Goal: Information Seeking & Learning: Find specific fact

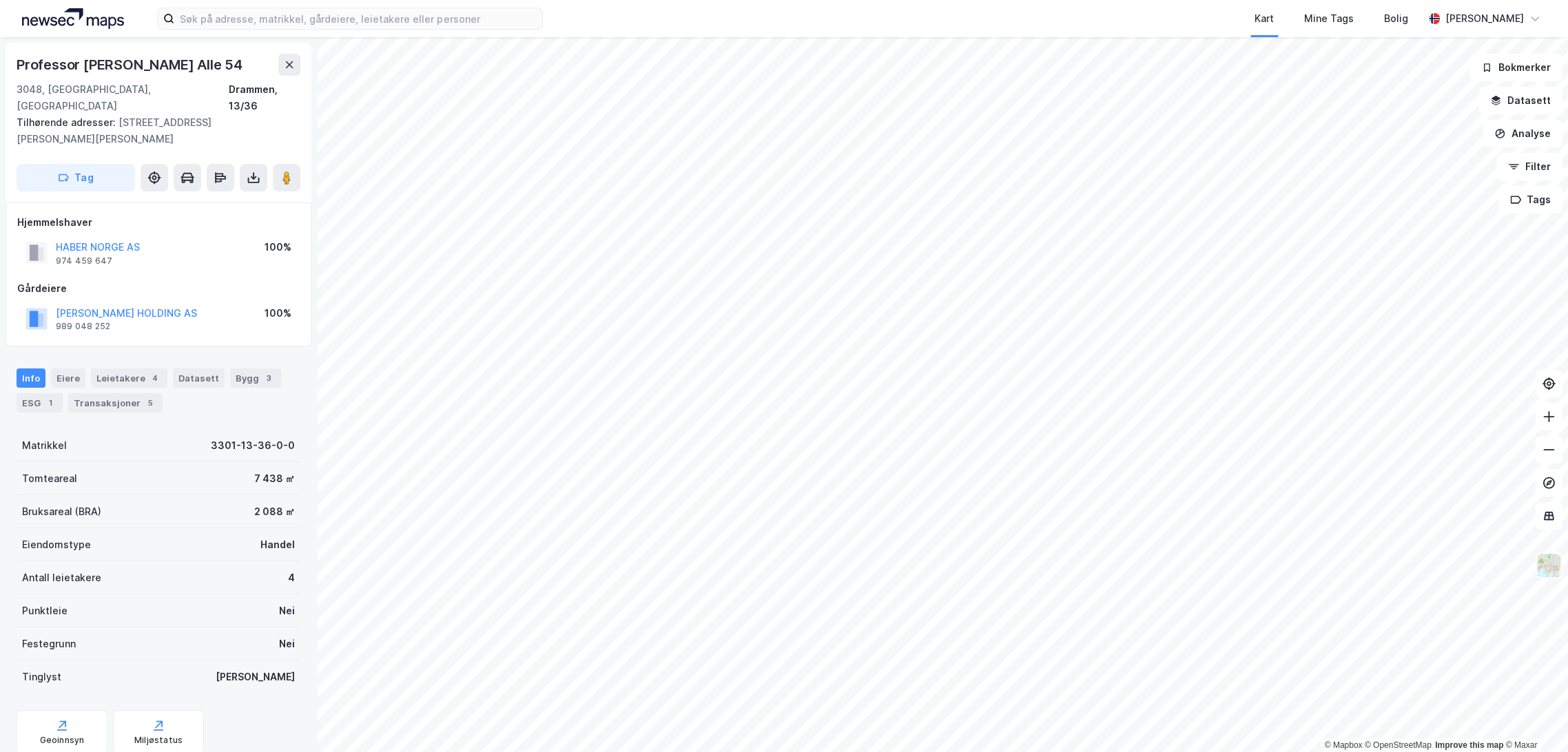
click at [1550, 567] on img at bounding box center [1549, 566] width 26 height 26
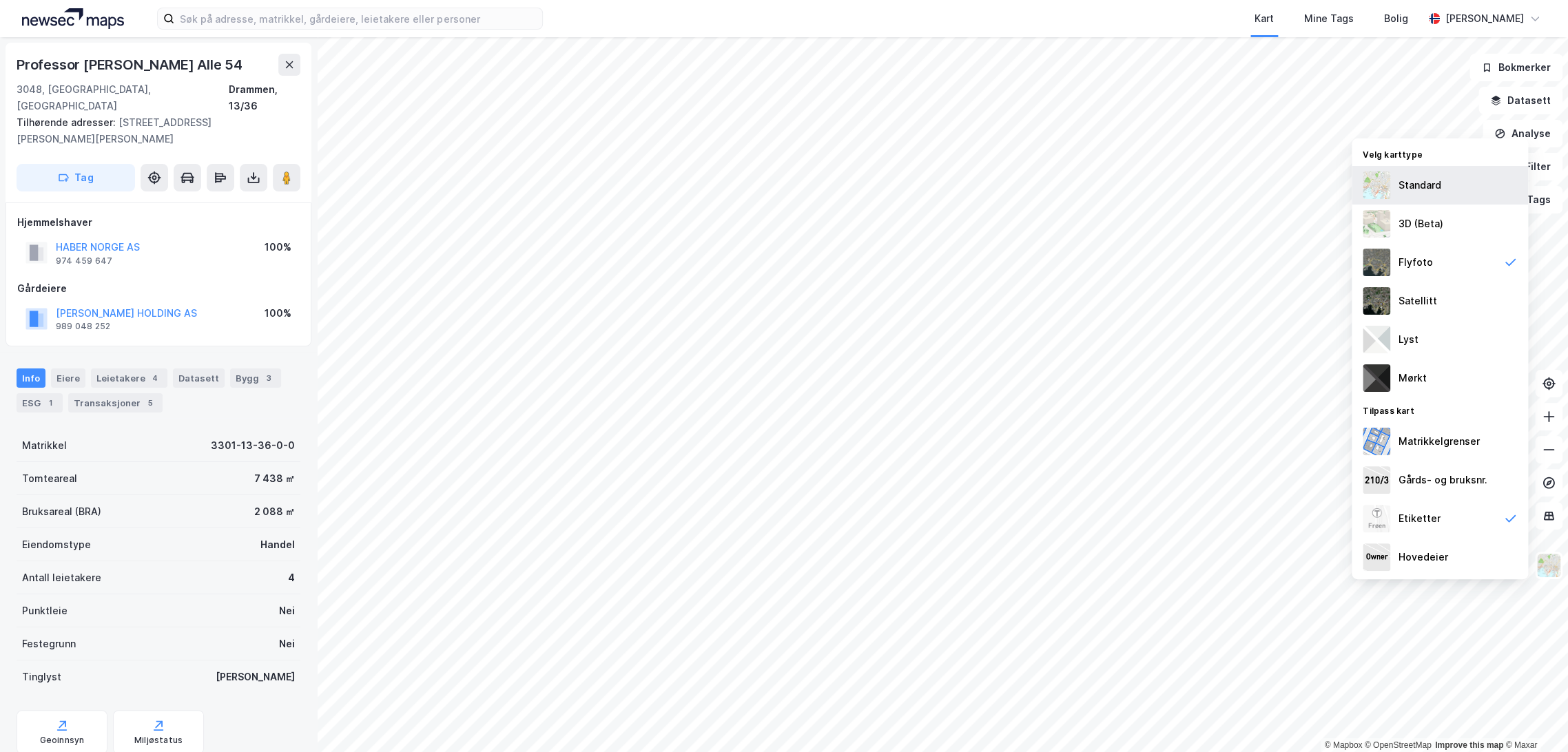
click at [1460, 190] on div "Standard" at bounding box center [1439, 185] width 176 height 39
click at [1558, 563] on img at bounding box center [1549, 566] width 26 height 26
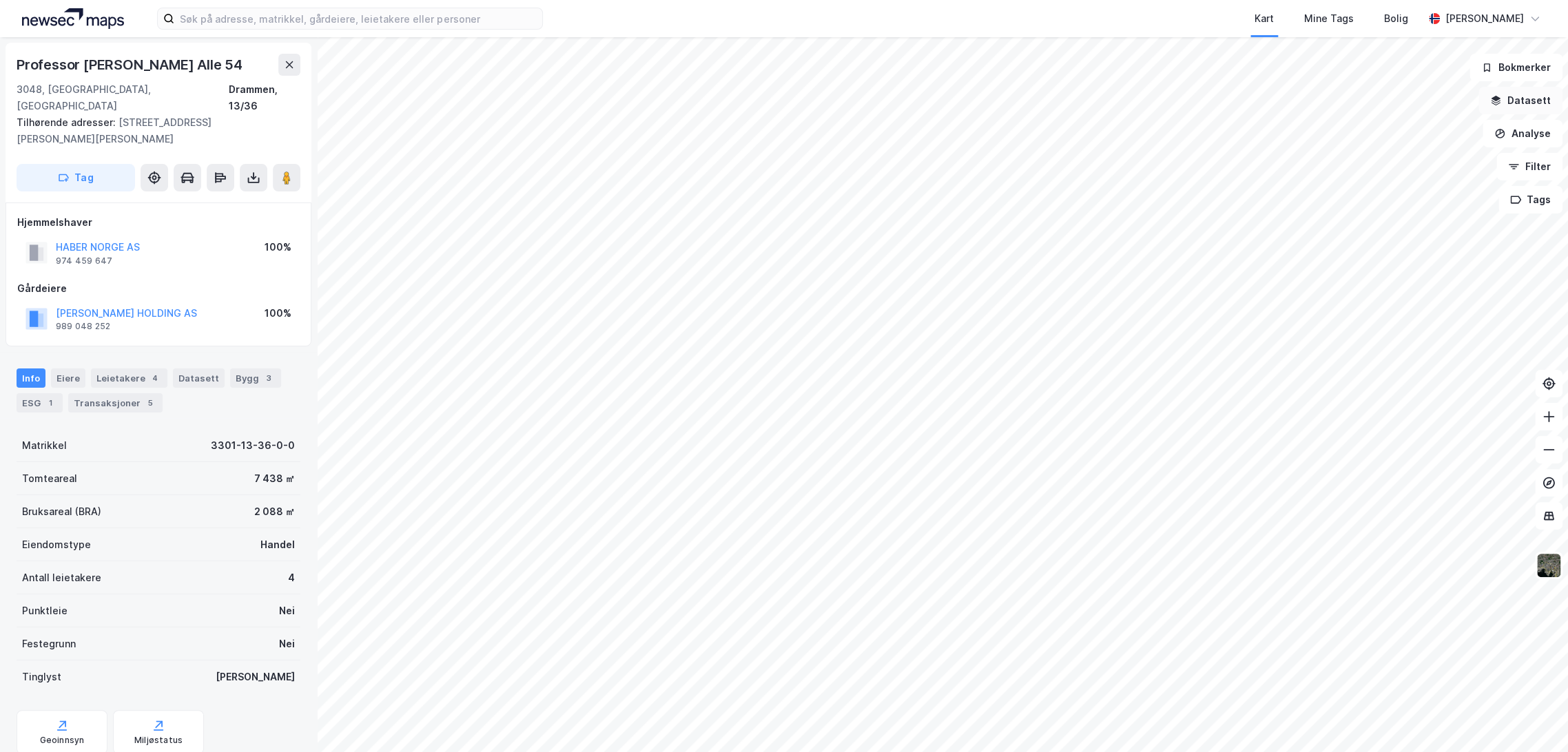
click at [1544, 107] on button "Datasett" at bounding box center [1521, 100] width 84 height 27
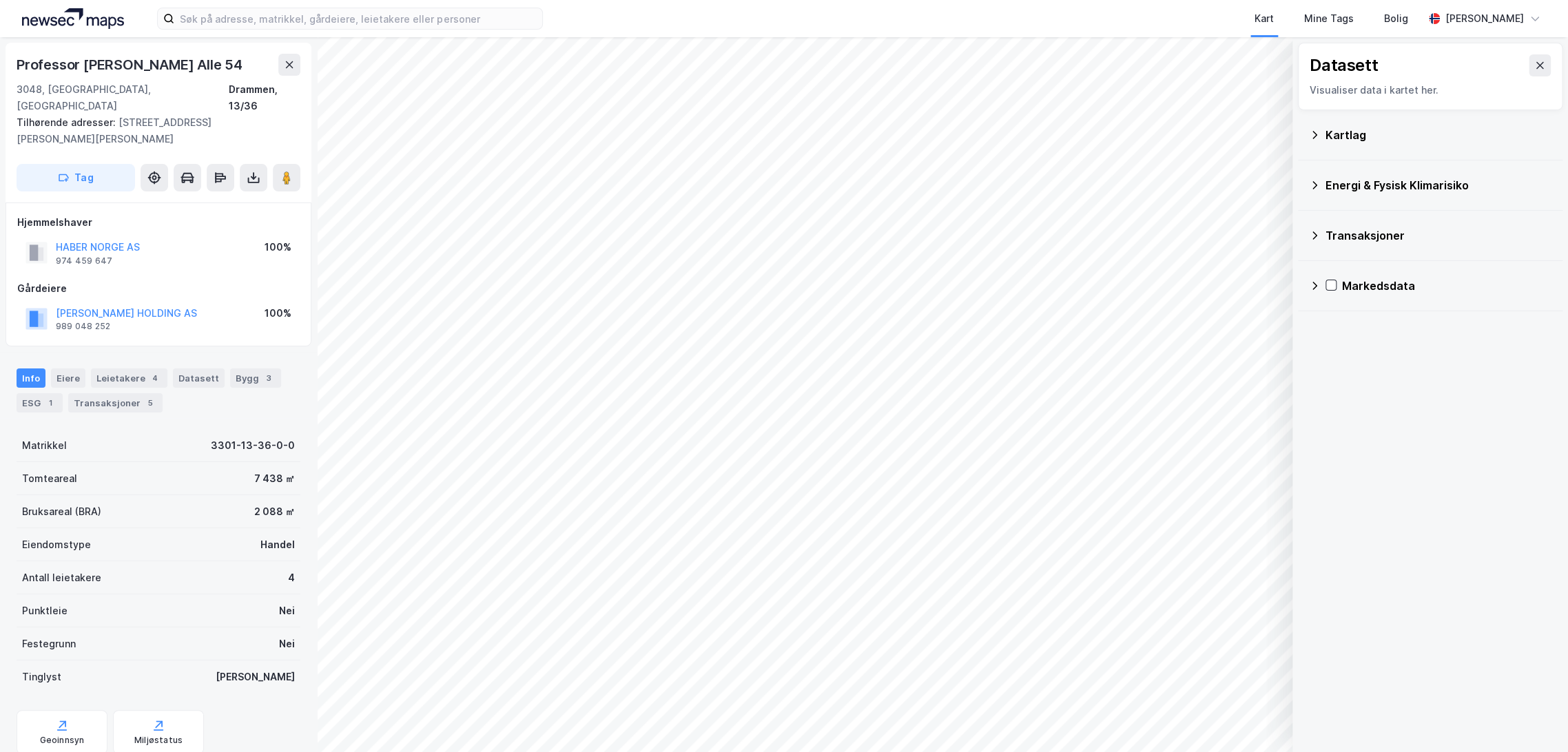
click at [1362, 138] on div "Kartlag" at bounding box center [1438, 135] width 226 height 16
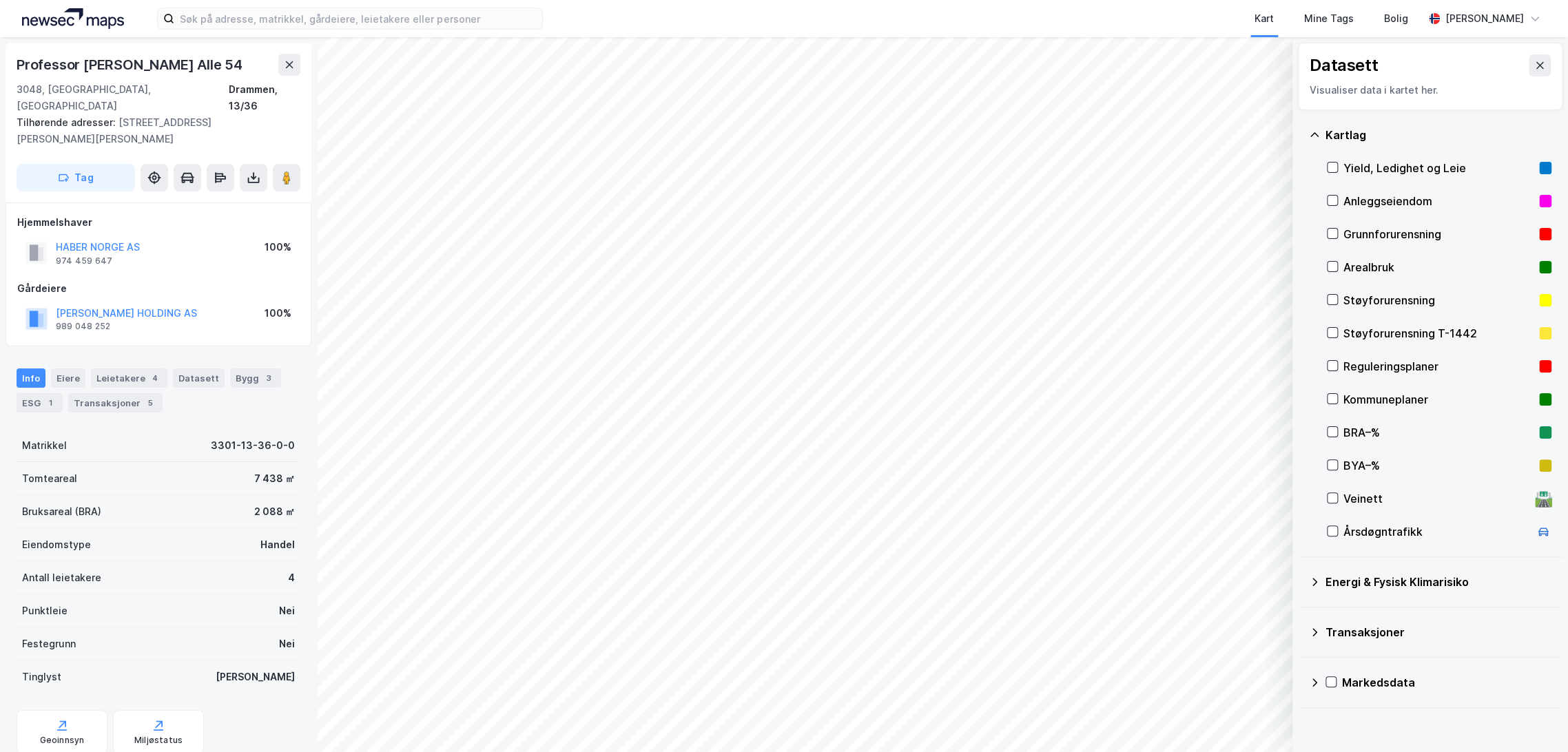
click at [1362, 138] on div "Kartlag" at bounding box center [1438, 135] width 226 height 16
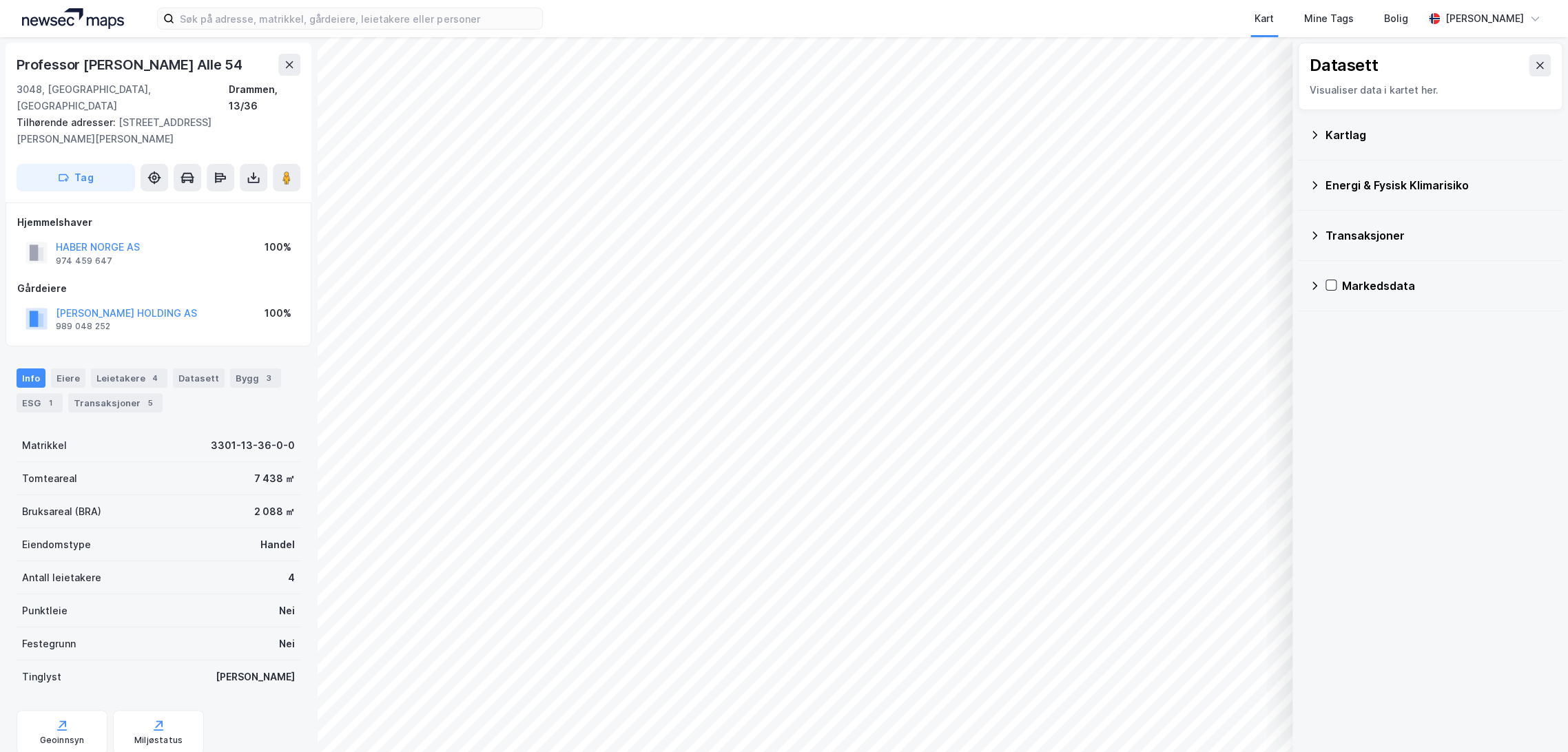
click at [1379, 235] on div "Transaksjoner" at bounding box center [1438, 235] width 226 height 16
click at [1382, 235] on div "Transaksjoner" at bounding box center [1438, 235] width 226 height 16
click at [1536, 66] on icon at bounding box center [1540, 65] width 8 height 7
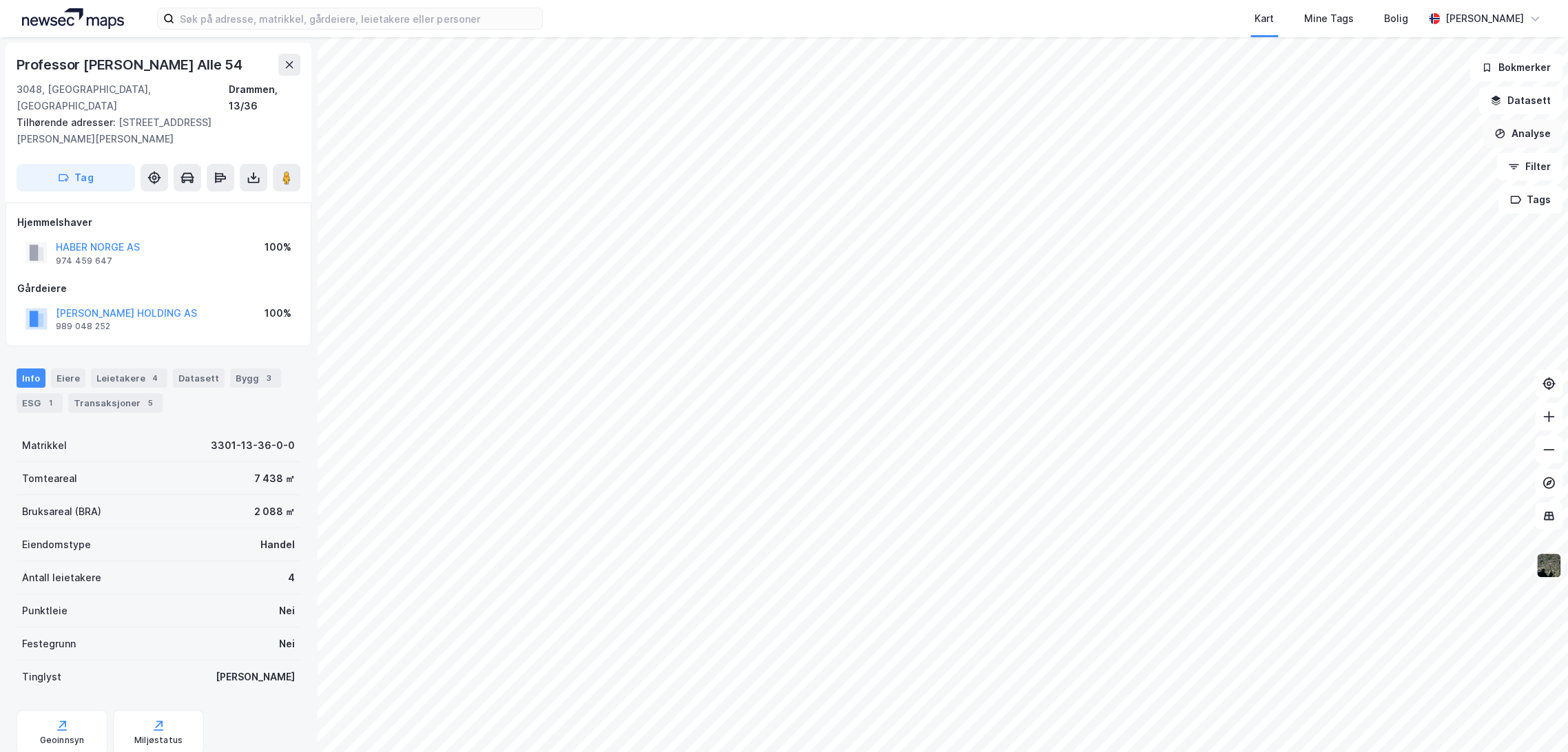
click at [1535, 137] on button "Analyse" at bounding box center [1522, 134] width 80 height 27
click at [1394, 187] on div "Tegn sirkel" at bounding box center [1403, 191] width 120 height 12
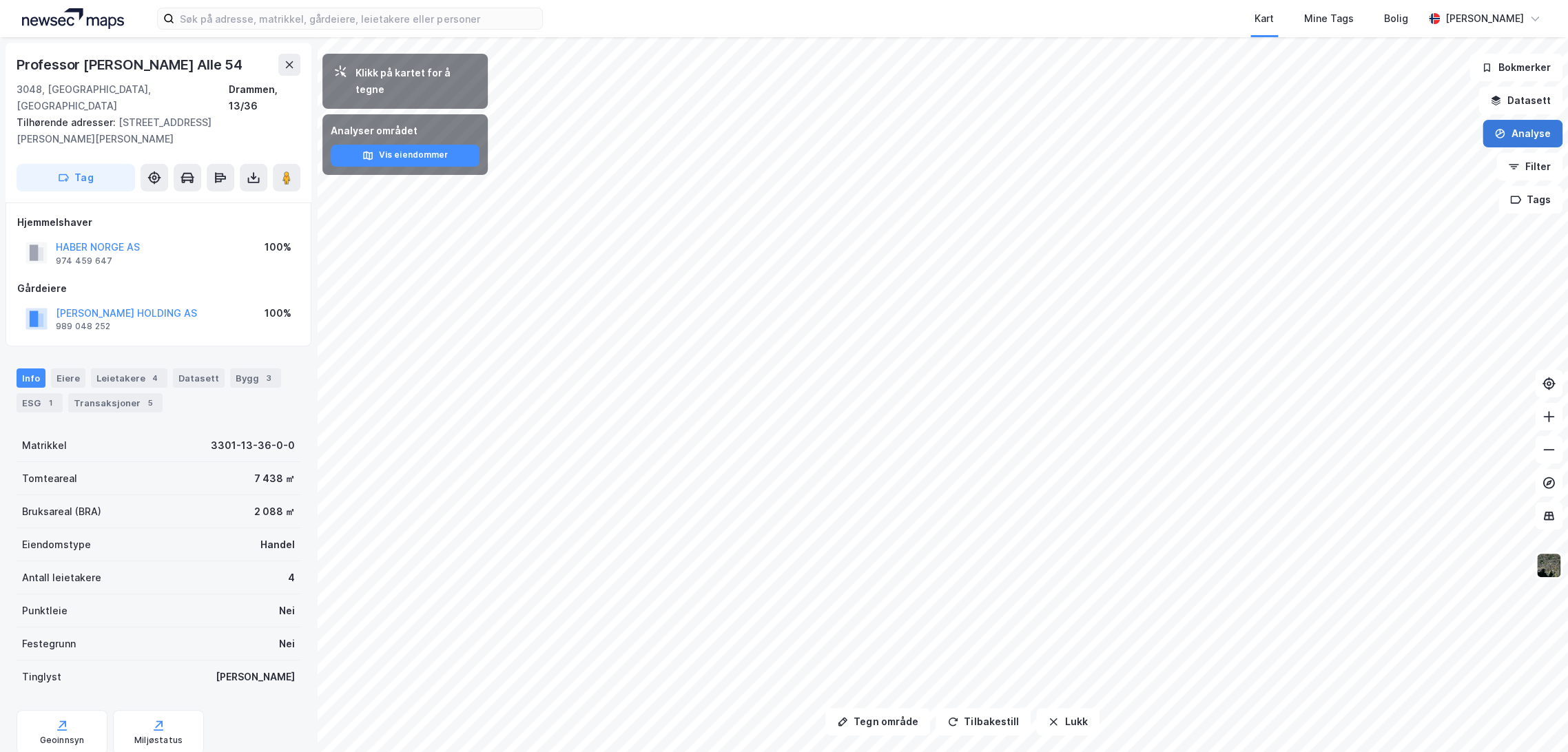
click at [1532, 127] on button "Analyse" at bounding box center [1522, 134] width 80 height 27
click at [1398, 196] on div "Tegn sirkel" at bounding box center [1403, 191] width 120 height 12
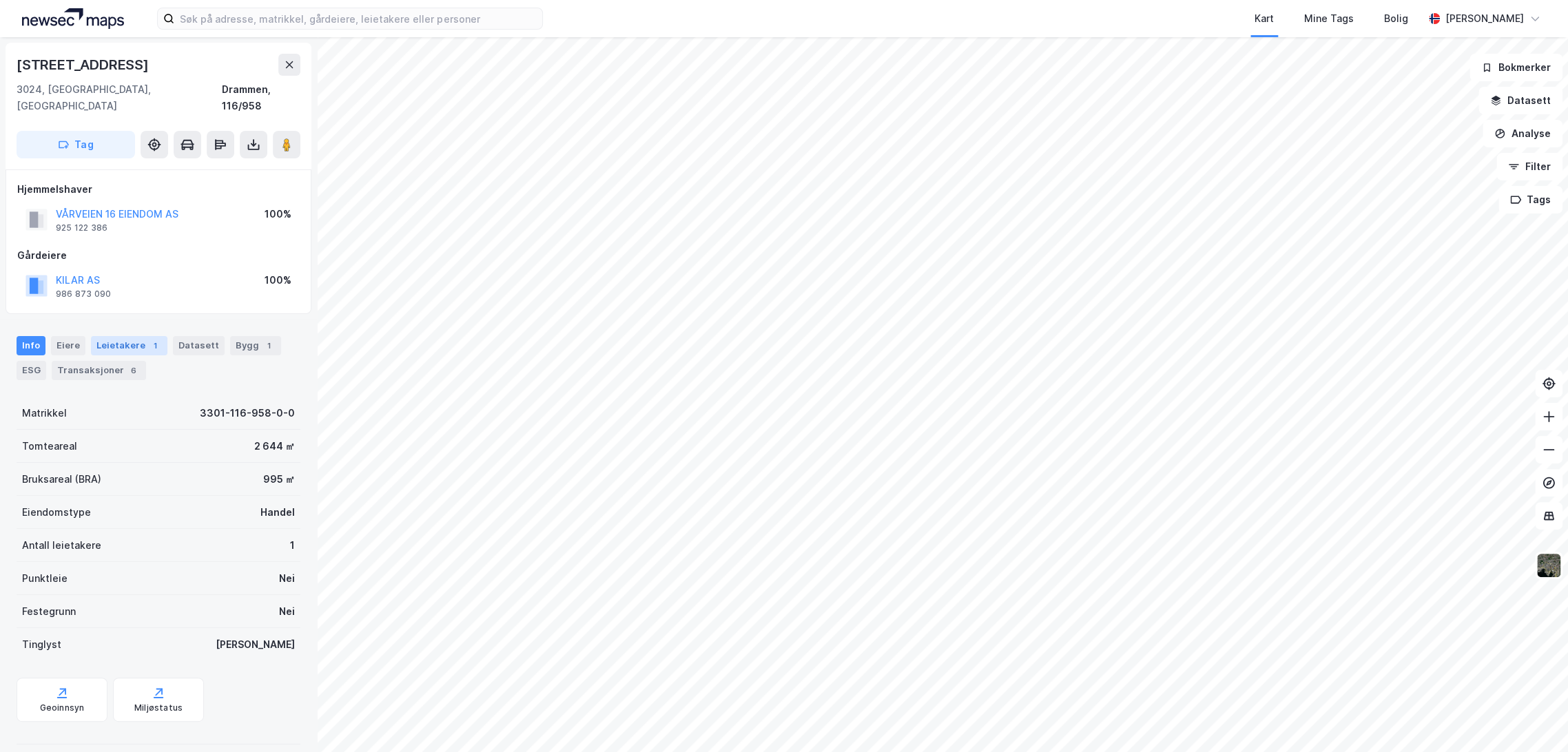
click at [110, 337] on div "Leietakere 1" at bounding box center [129, 346] width 76 height 19
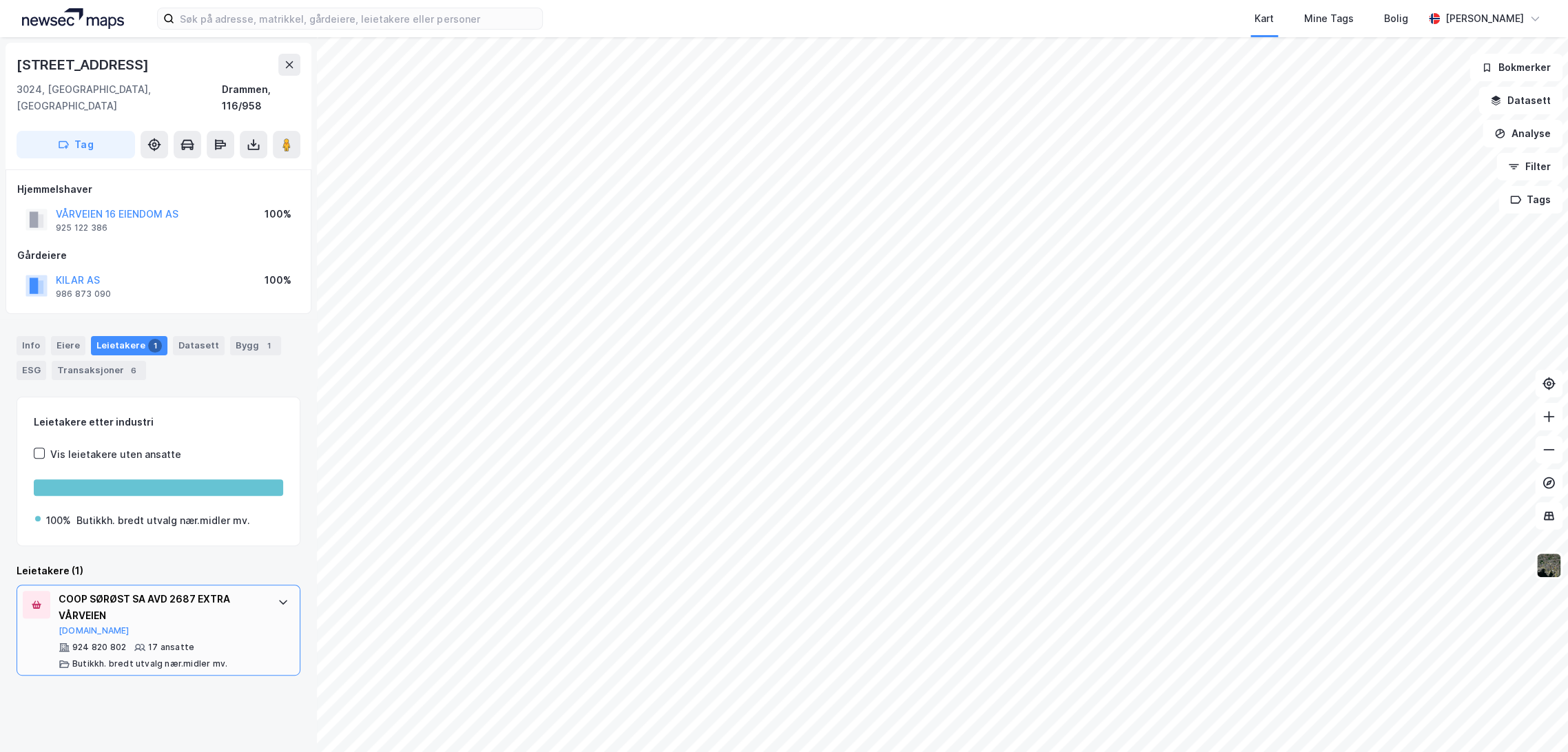
click at [138, 591] on div "COOP SØRØST SA AVD 2687 EXTRA VÅRVEIEN" at bounding box center [161, 607] width 205 height 33
click at [143, 591] on div "COOP SØRØST SA AVD 2687 EXTRA VÅRVEIEN" at bounding box center [161, 607] width 205 height 33
click at [89, 626] on button "[DOMAIN_NAME]" at bounding box center [94, 631] width 71 height 11
drag, startPoint x: 59, startPoint y: 578, endPoint x: 131, endPoint y: 605, distance: 76.9
click at [131, 605] on div "COOP SØRØST SA AVD 2687 EXTRA VÅRVEIEN" at bounding box center [161, 607] width 205 height 33
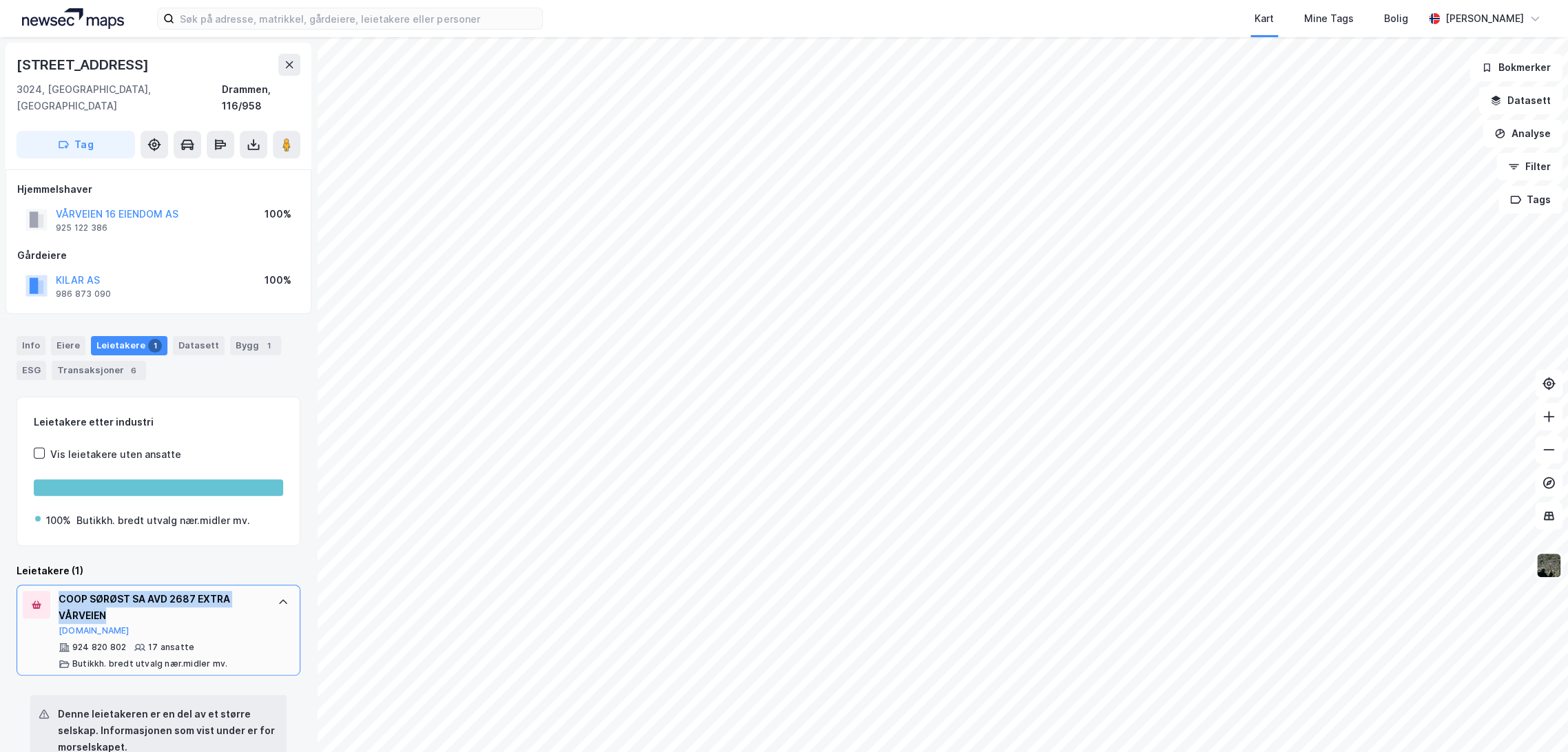
copy div "COOP SØRØST SA AVD 2687 EXTRA VÅRVEIEN"
click at [228, 591] on div "COOP SØRØST SA AVD 2687 EXTRA VÅRVEIEN" at bounding box center [161, 607] width 205 height 33
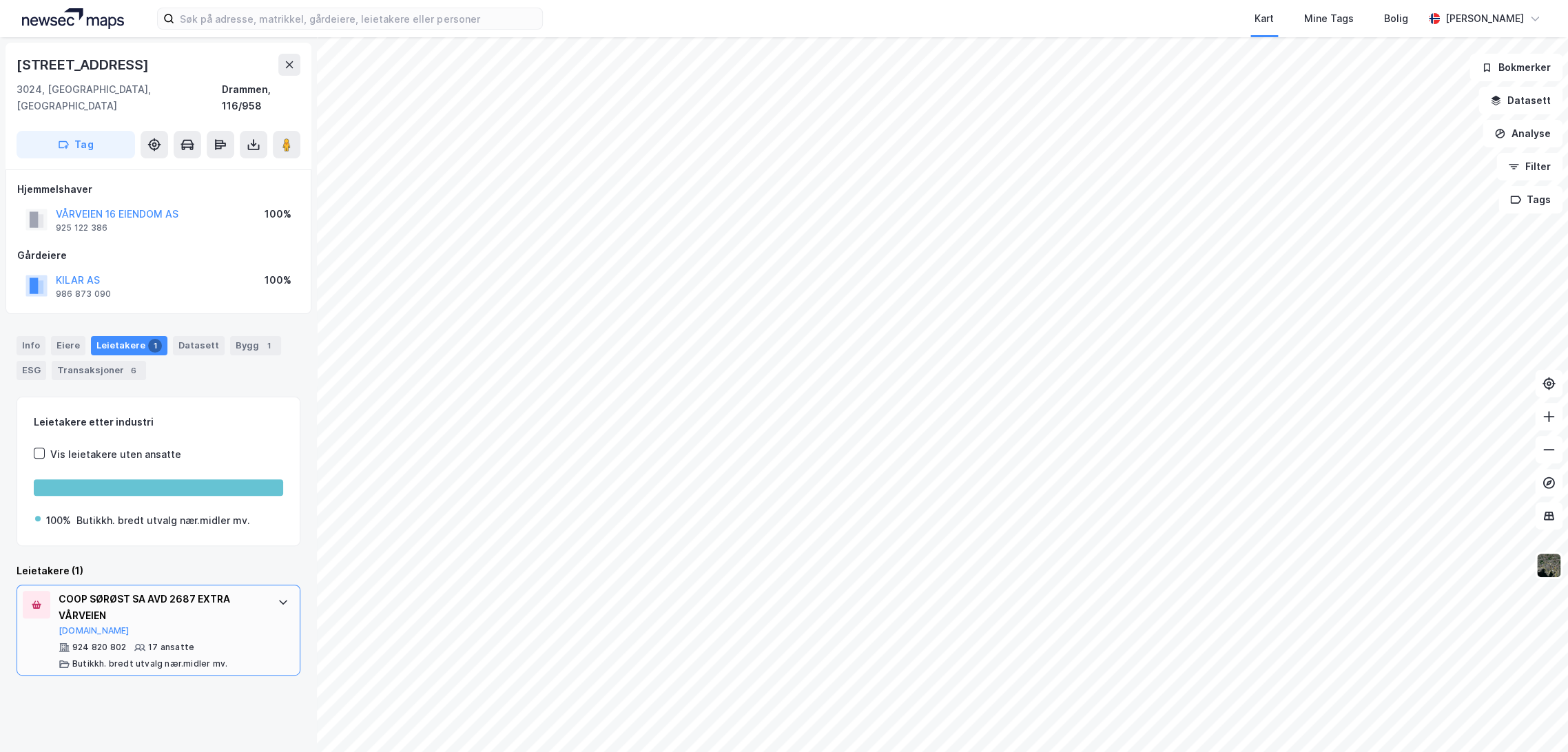
click at [272, 591] on div at bounding box center [283, 602] width 22 height 22
click at [277, 597] on icon at bounding box center [283, 602] width 11 height 11
click at [291, 65] on icon at bounding box center [289, 64] width 11 height 11
